Goal: Information Seeking & Learning: Learn about a topic

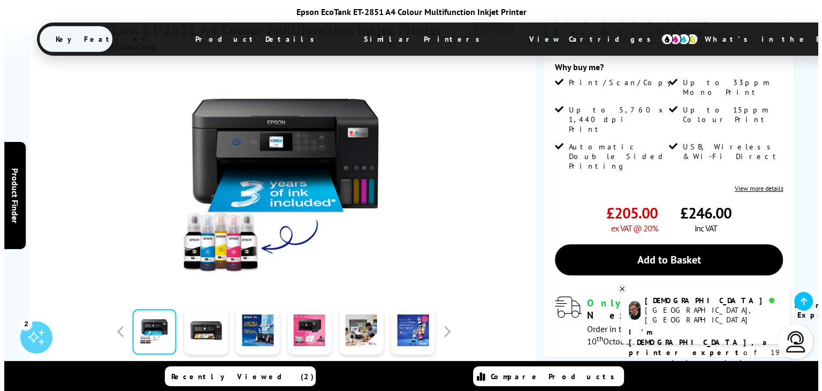
scroll to position [161, 0]
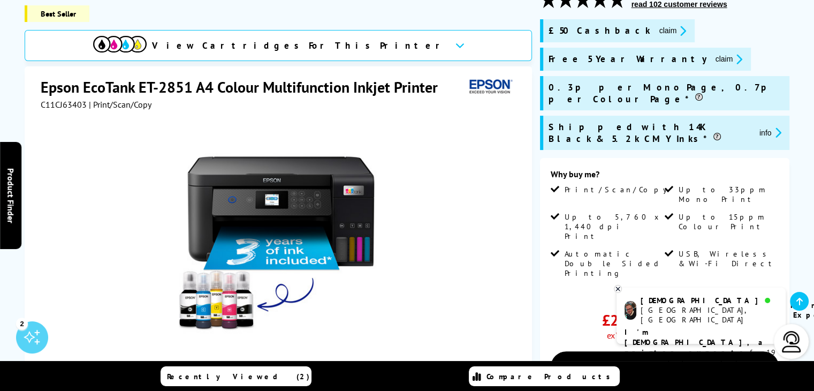
click at [757, 126] on button "info" at bounding box center [771, 132] width 28 height 12
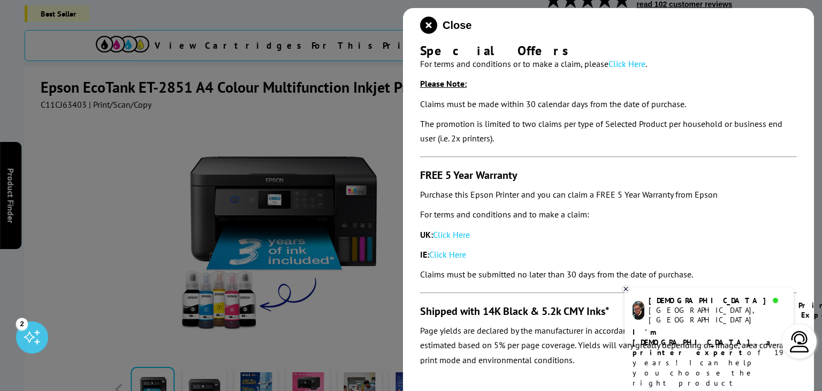
scroll to position [70, 0]
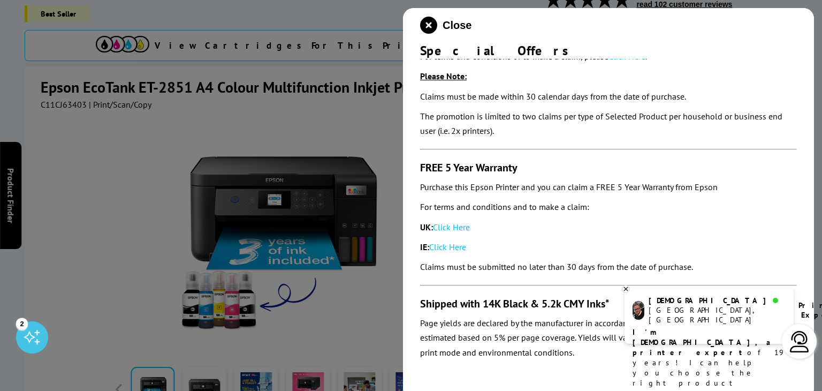
click at [628, 290] on icon at bounding box center [626, 289] width 7 height 8
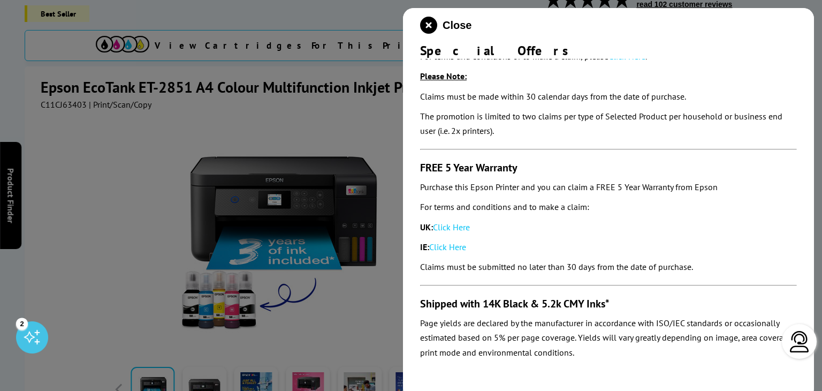
click at [280, 111] on div at bounding box center [411, 195] width 822 height 391
click at [431, 26] on icon "close modal" at bounding box center [428, 25] width 17 height 17
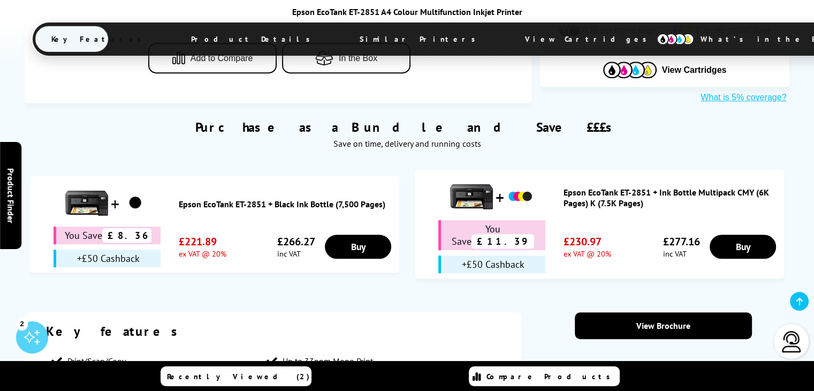
scroll to position [643, 0]
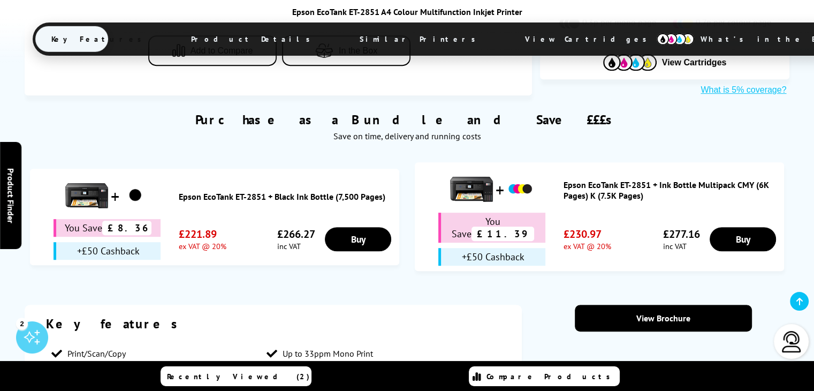
click at [88, 174] on img at bounding box center [86, 195] width 43 height 43
click at [270, 191] on link "Epson EcoTank ET-2851 + Black Ink Bottle (7,500 Pages)" at bounding box center [286, 196] width 215 height 11
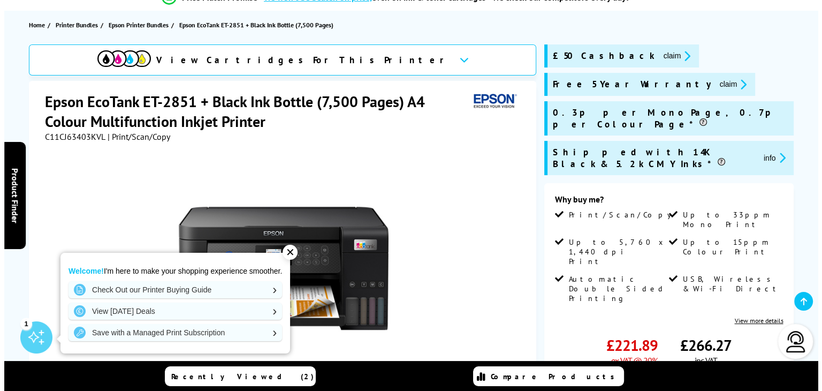
scroll to position [107, 0]
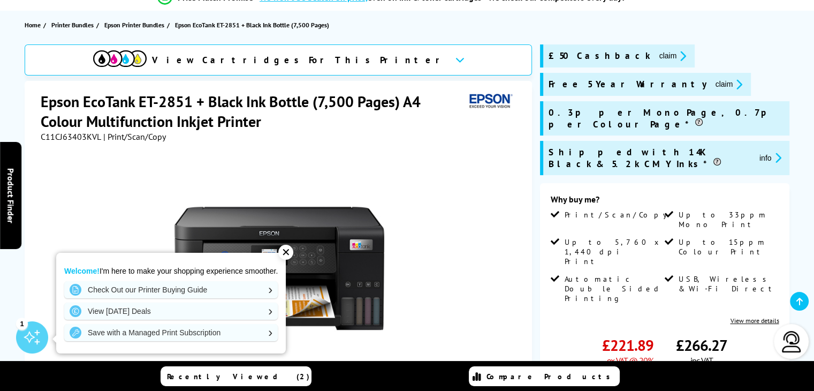
click at [772, 152] on icon "promo-description" at bounding box center [777, 157] width 10 height 11
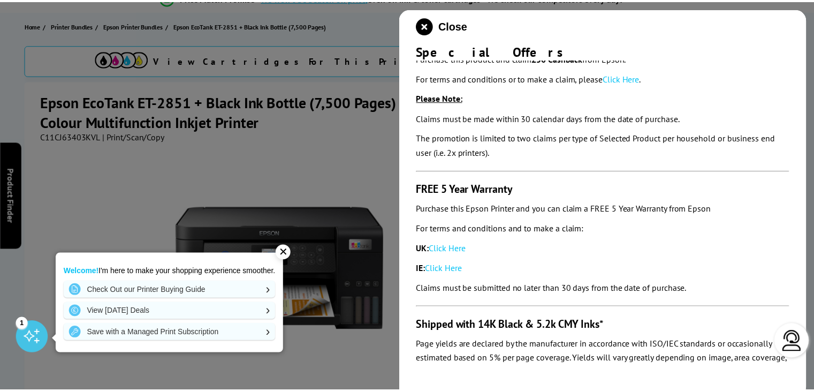
scroll to position [0, 0]
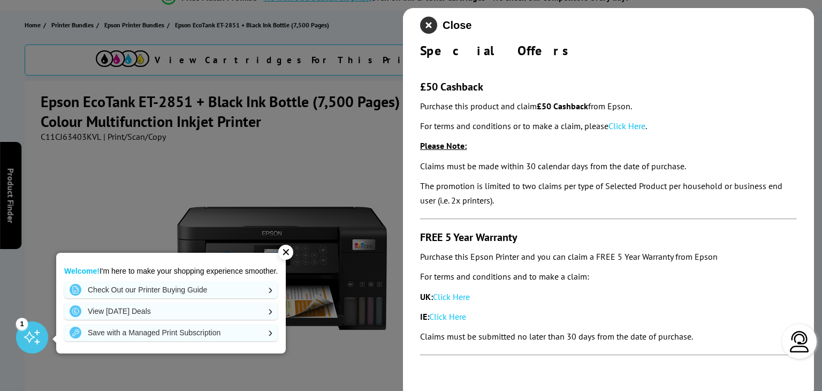
click at [431, 23] on icon "close modal" at bounding box center [428, 25] width 17 height 17
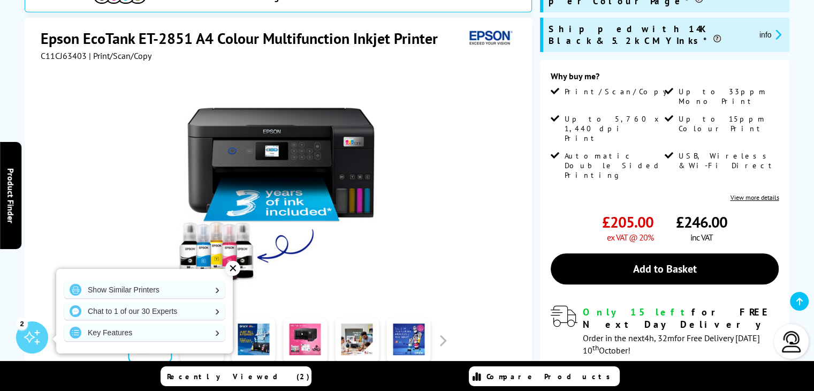
scroll to position [268, 0]
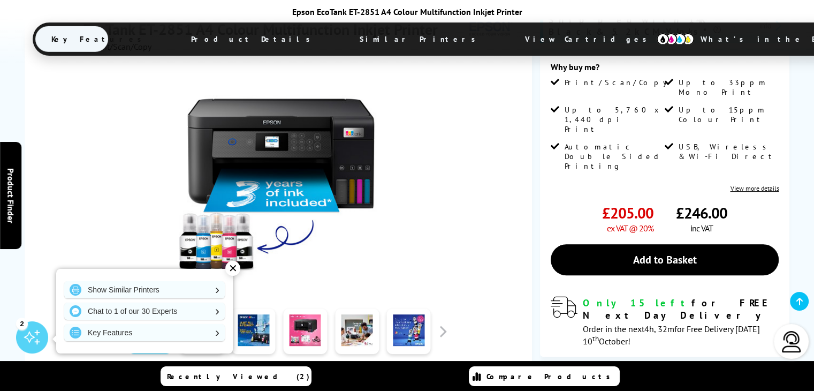
click at [192, 175] on img at bounding box center [280, 178] width 210 height 210
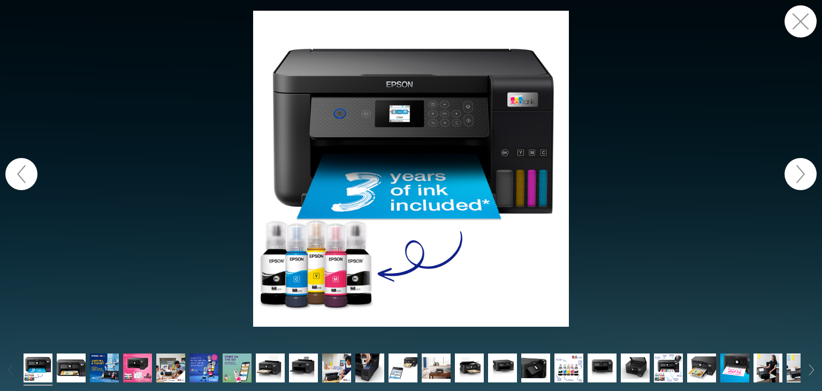
click at [801, 172] on button "button" at bounding box center [801, 174] width 32 height 32
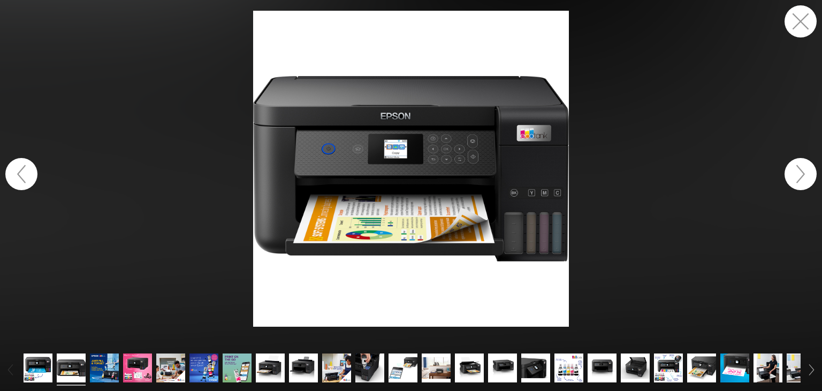
click at [809, 177] on button "button" at bounding box center [801, 174] width 32 height 32
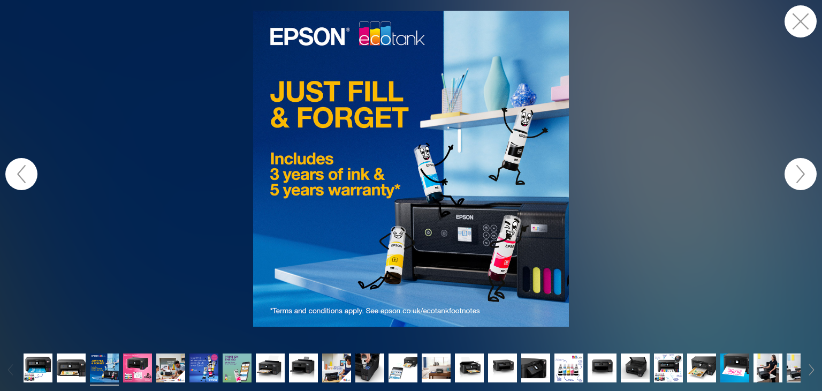
click at [809, 177] on button "button" at bounding box center [801, 174] width 32 height 32
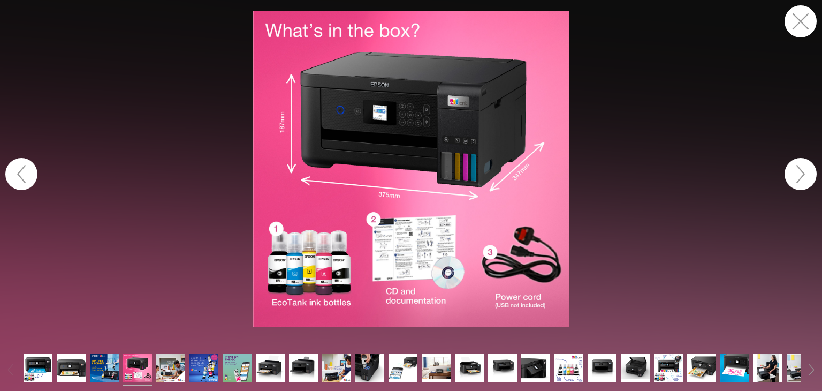
click at [807, 178] on button "button" at bounding box center [801, 174] width 32 height 32
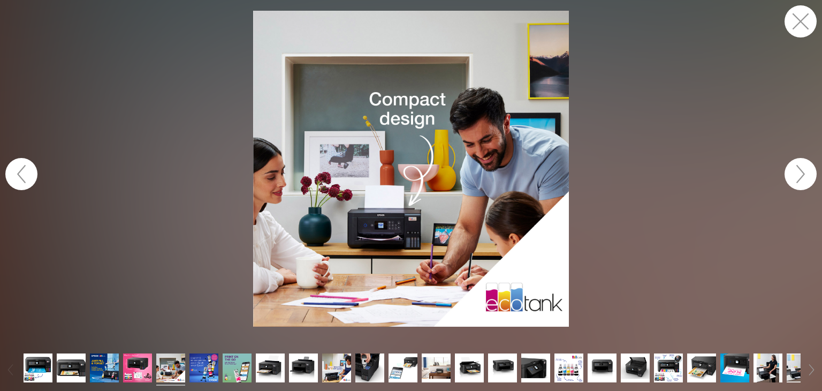
click at [811, 185] on button "button" at bounding box center [801, 174] width 32 height 32
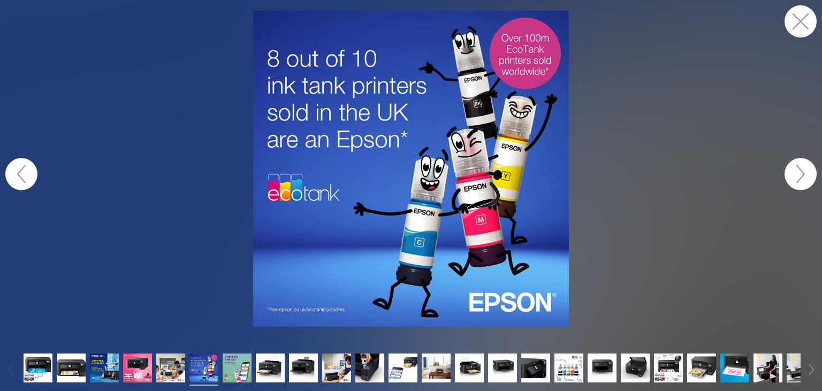
click at [807, 176] on button "button" at bounding box center [801, 174] width 32 height 32
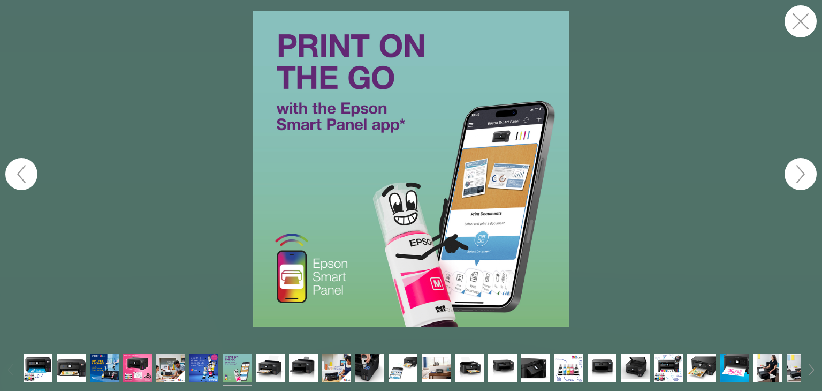
click at [807, 176] on button "button" at bounding box center [801, 174] width 32 height 32
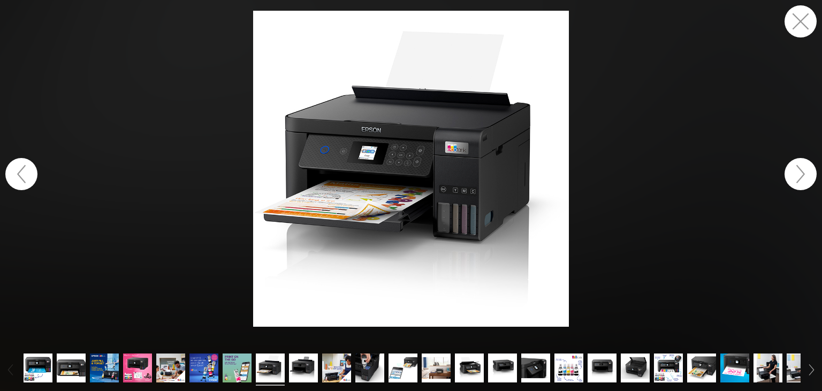
click at [804, 21] on button "button" at bounding box center [801, 21] width 32 height 32
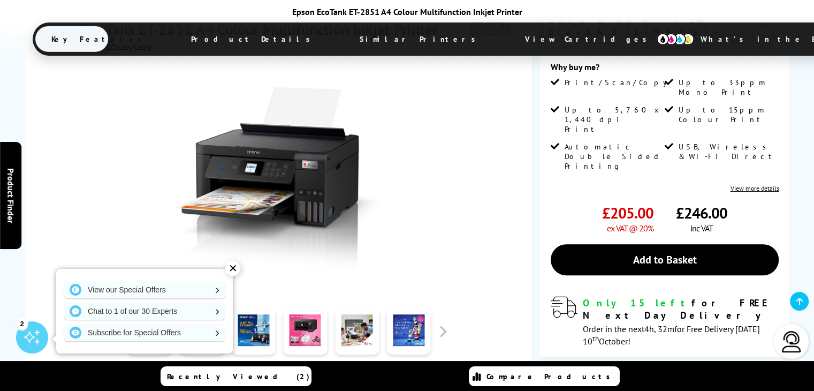
click at [766, 184] on link "View more details" at bounding box center [754, 188] width 49 height 8
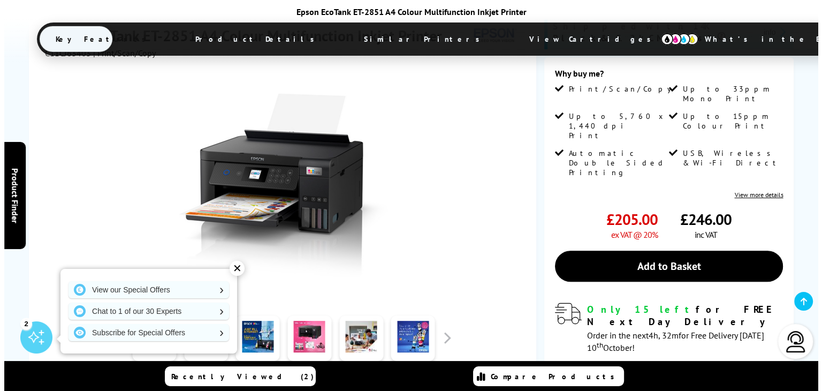
scroll to position [364, 0]
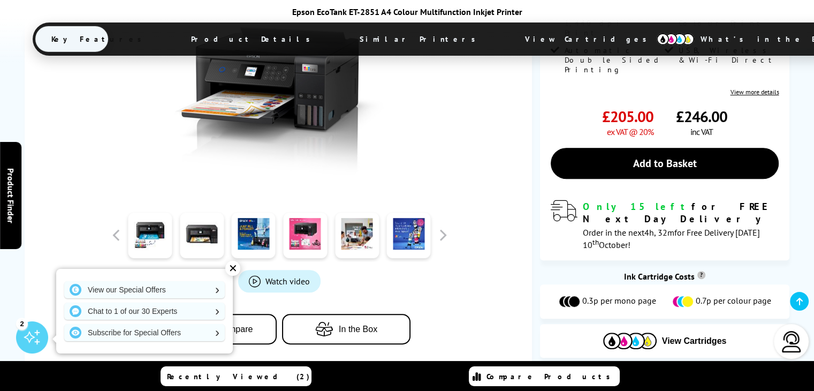
click at [270, 276] on span "Watch video" at bounding box center [288, 281] width 44 height 11
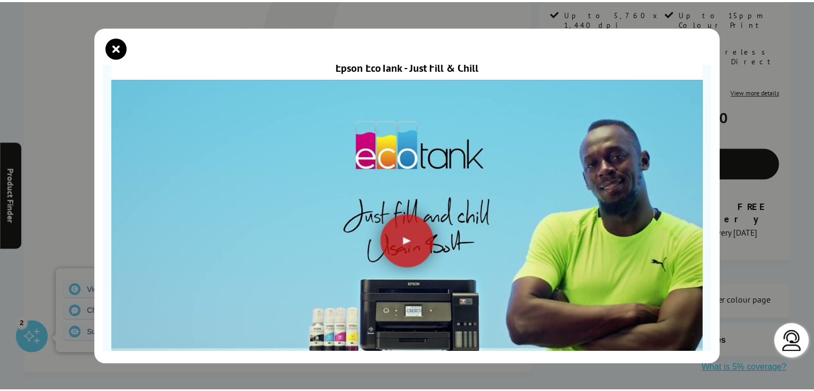
scroll to position [129, 0]
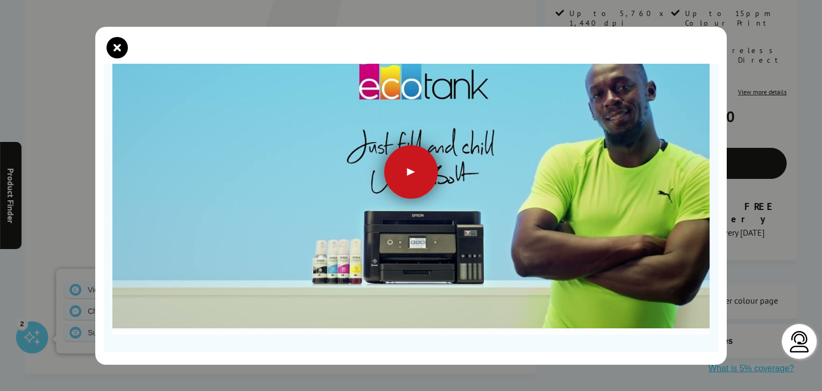
click at [413, 168] on div at bounding box center [411, 172] width 54 height 54
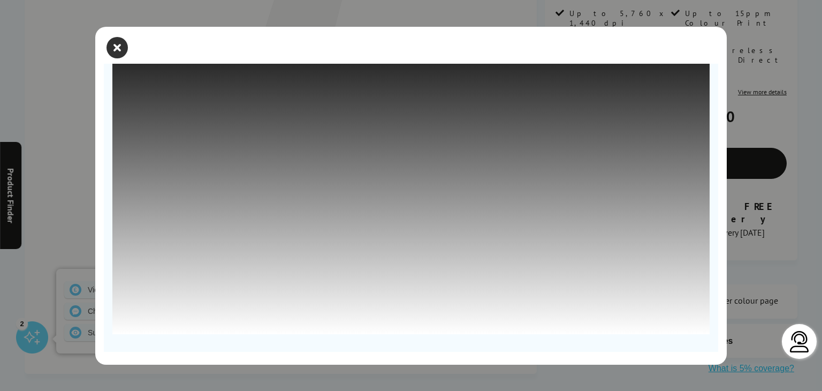
click at [114, 46] on icon "close modal" at bounding box center [117, 47] width 21 height 21
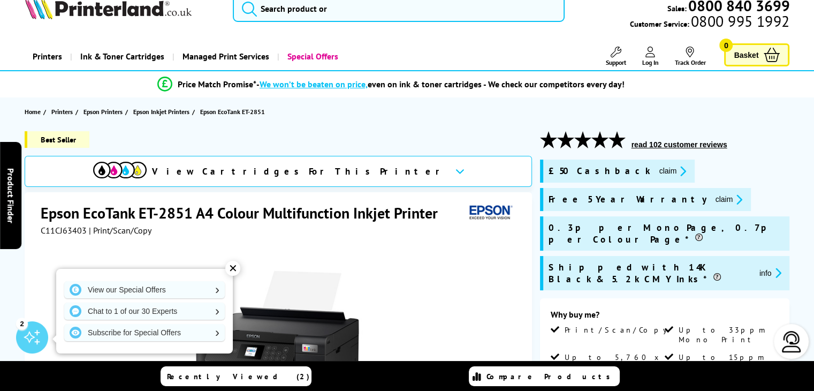
scroll to position [0, 0]
